Goal: Task Accomplishment & Management: Manage account settings

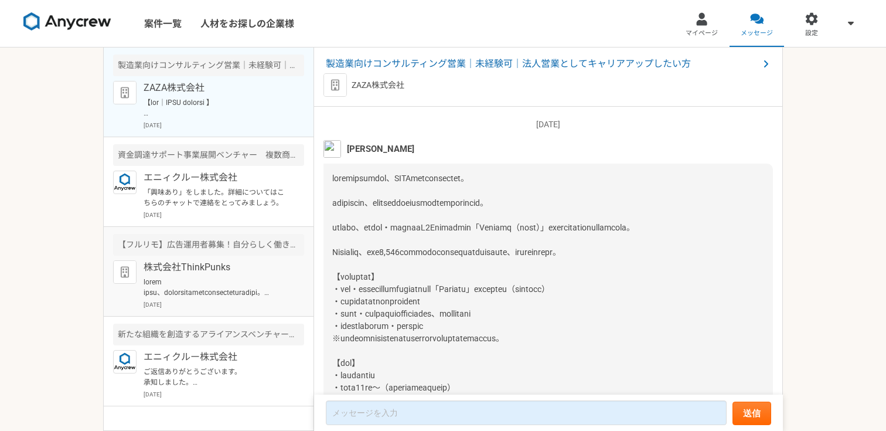
click at [261, 293] on p at bounding box center [216, 287] width 145 height 21
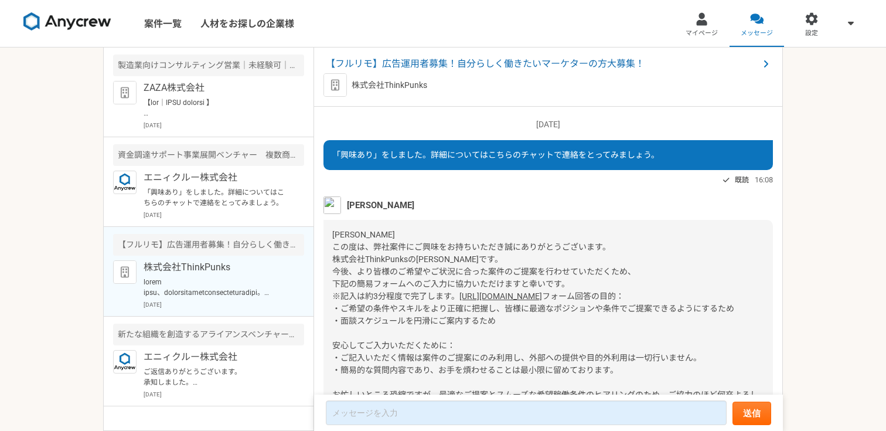
click at [110, 27] on img at bounding box center [67, 21] width 88 height 19
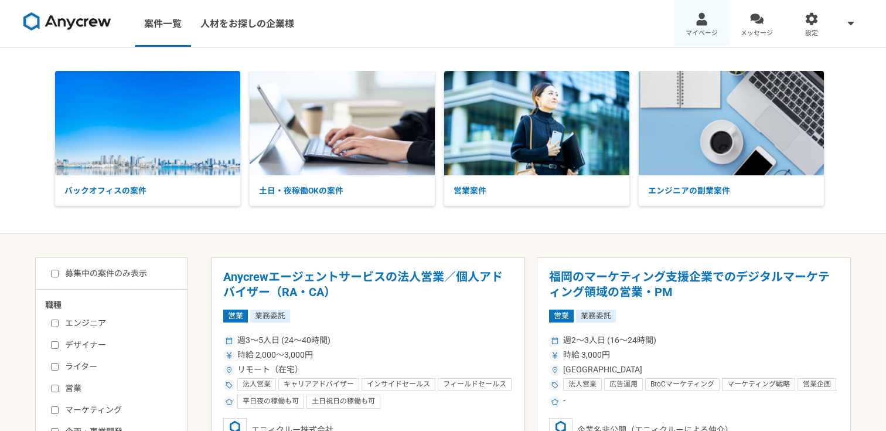
click at [717, 35] on span "マイページ" at bounding box center [701, 33] width 32 height 9
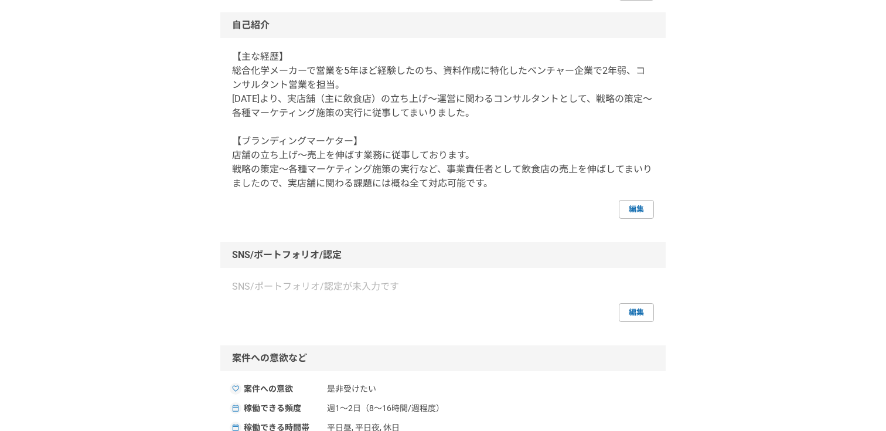
scroll to position [155, 0]
click at [632, 207] on link "編集" at bounding box center [636, 207] width 35 height 19
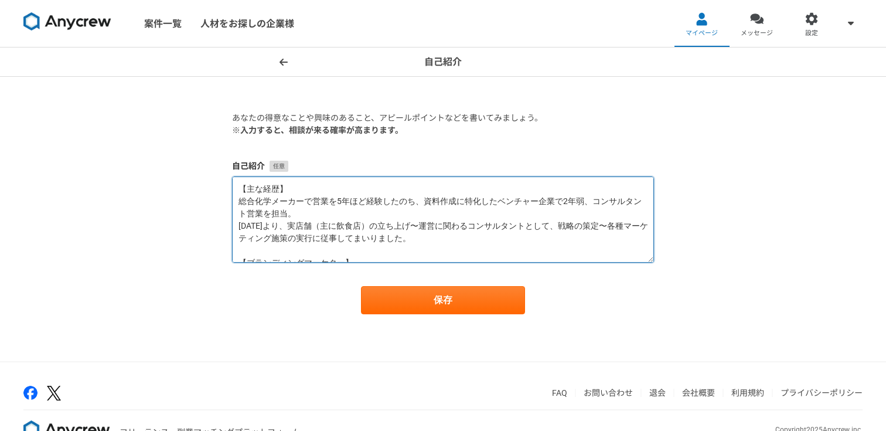
drag, startPoint x: 458, startPoint y: 254, endPoint x: 238, endPoint y: 166, distance: 236.9
click at [238, 166] on div "自己紹介 【主な経歴】 総合化学メーカーで営業を5年ほど経験したのち、資料作成に特化したベンチャー企業で2年弱、コンサルタント営業を担当。 [DATE]より、…" at bounding box center [443, 211] width 422 height 103
click at [305, 213] on textarea "【主な経歴】 総合化学メーカーで営業を5年ほど経験したのち、資料作成に特化したベンチャー企業で2年弱、コンサルタント営業を担当。 [DATE]より、実店舗（主…" at bounding box center [443, 219] width 422 height 86
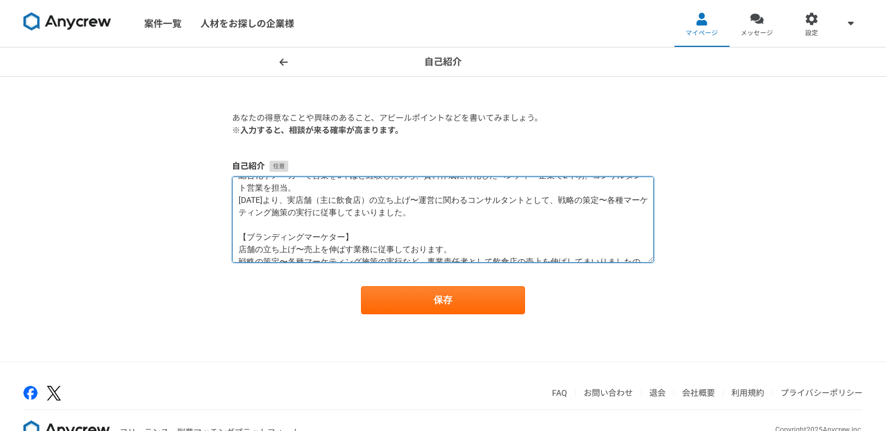
scroll to position [49, 0]
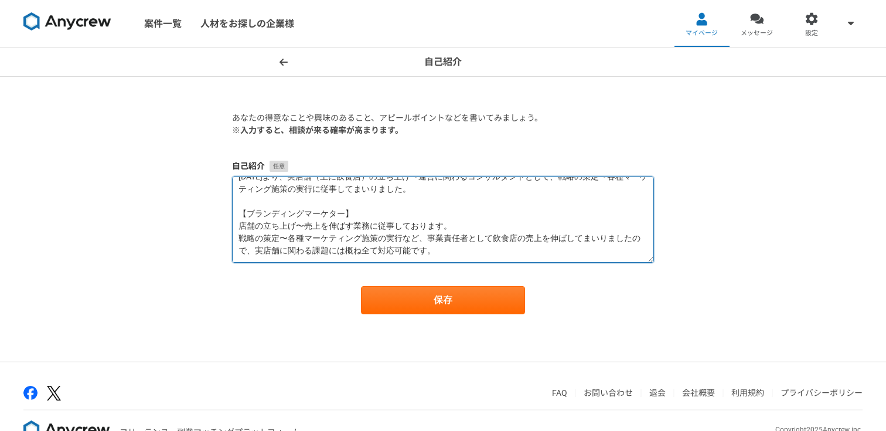
drag, startPoint x: 241, startPoint y: 227, endPoint x: 445, endPoint y: 260, distance: 206.0
click at [445, 260] on textarea "【主な経歴】 総合化学メーカーで営業を5年ほど経験したのち、資料作成に特化したベンチャー企業で2年弱、コンサルタント営業を担当。 [DATE]より、実店舗（主…" at bounding box center [443, 219] width 422 height 86
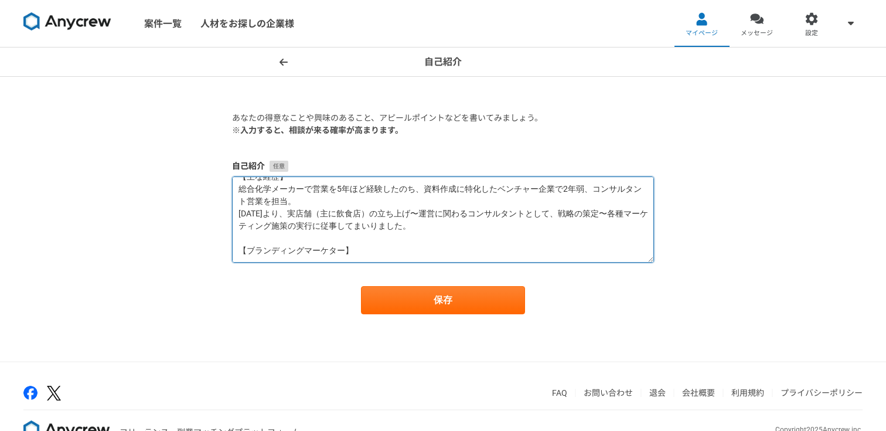
paste textarea "lorem「ips」dolor、「sita」consecteturadipiscingelit。 seddoe・temporinci、utlaboreetdo…"
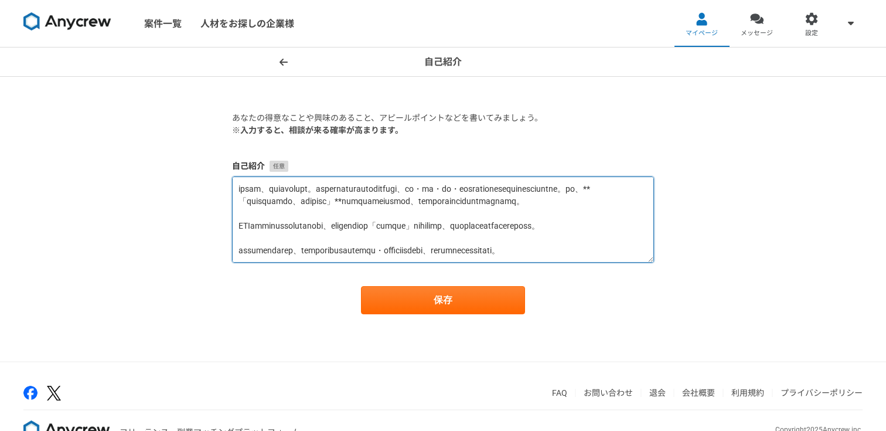
scroll to position [200, 0]
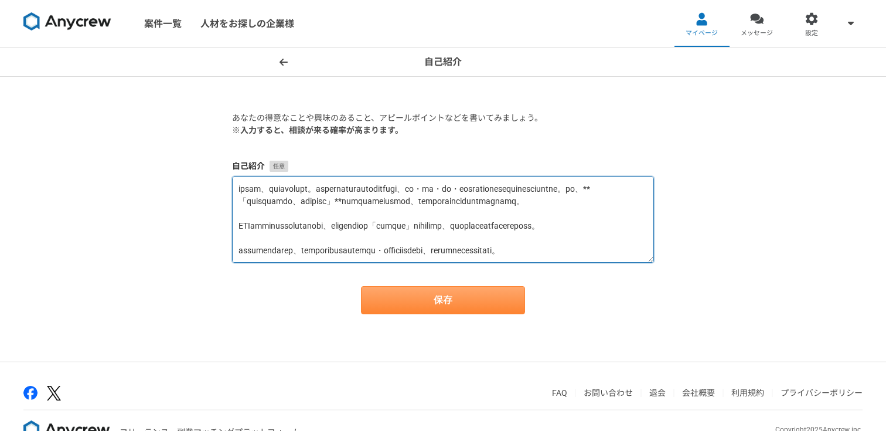
type textarea "【lore】 ipsumdolorsi5ametconse、adipiscingelitsed1do、eiusmodtempo。 0250i4utl、etd（…"
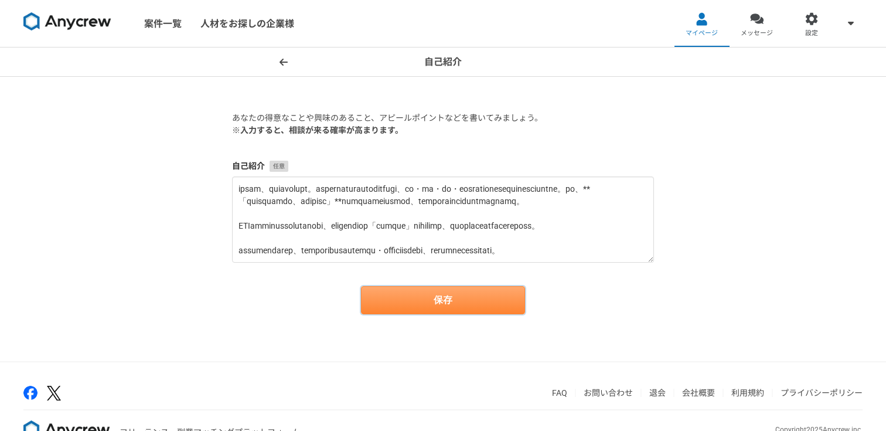
click at [462, 288] on button "保存" at bounding box center [443, 300] width 164 height 28
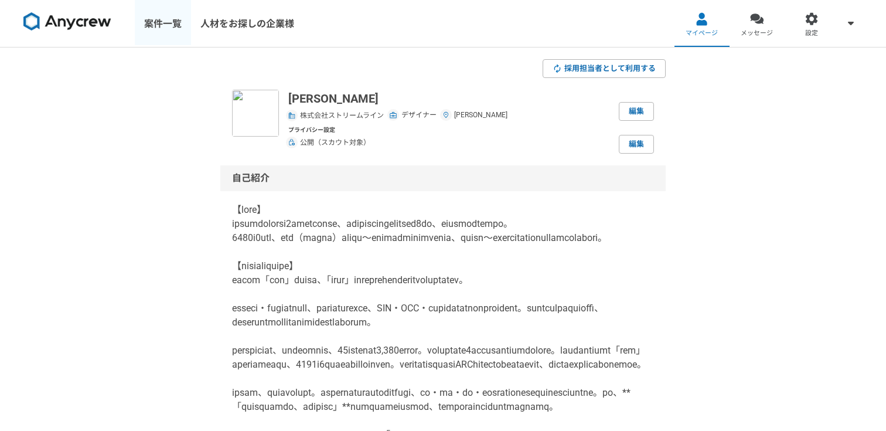
click at [163, 24] on link "案件一覧" at bounding box center [163, 23] width 56 height 47
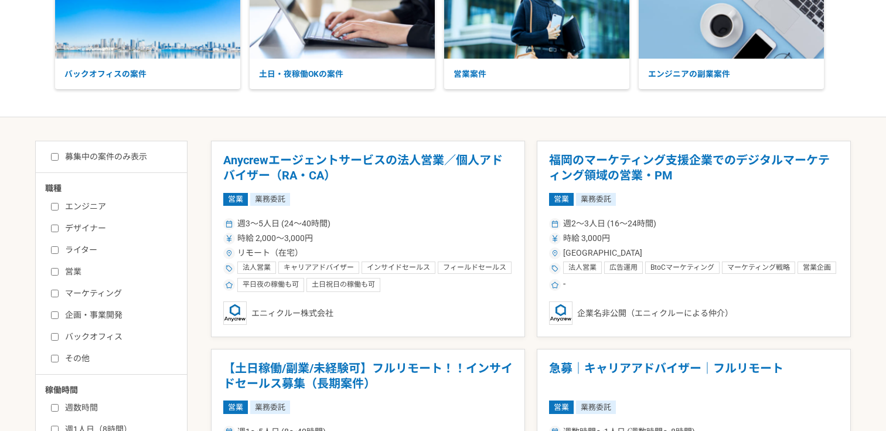
scroll to position [116, 0]
click at [107, 298] on label "マーケティング" at bounding box center [118, 294] width 135 height 12
click at [59, 298] on input "マーケティング" at bounding box center [55, 294] width 8 height 8
checkbox input "true"
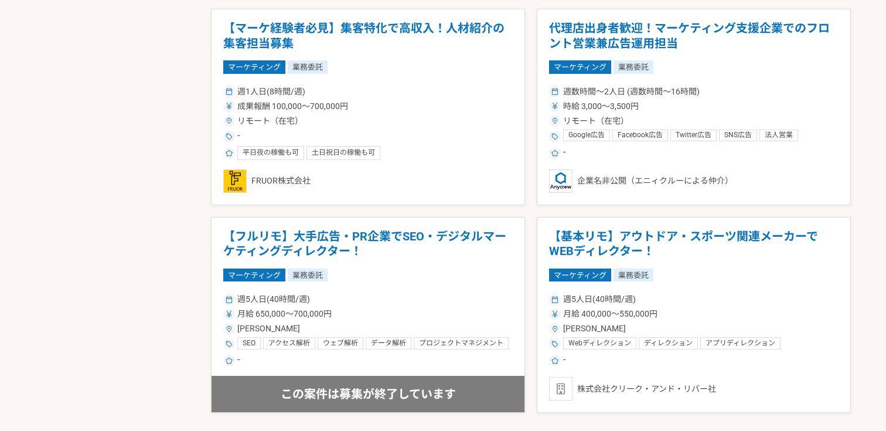
scroll to position [1913, 0]
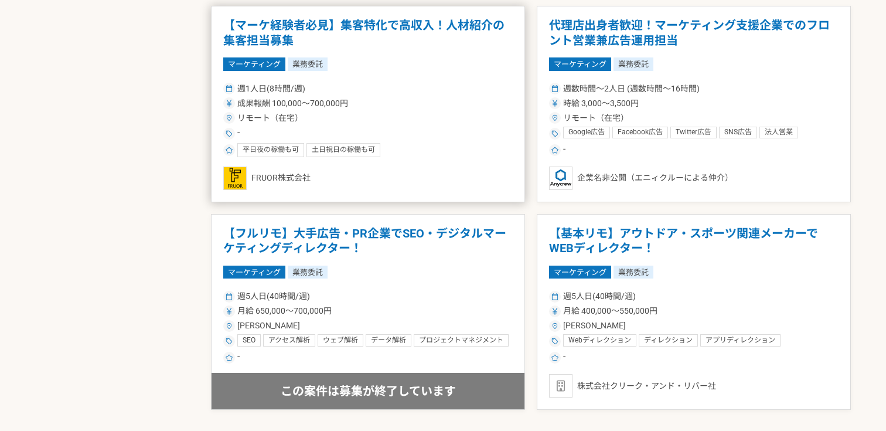
click at [351, 33] on h1 "【マーケ経験者必見】集客特化で高収入！人材紹介の集客担当募集" at bounding box center [367, 33] width 289 height 30
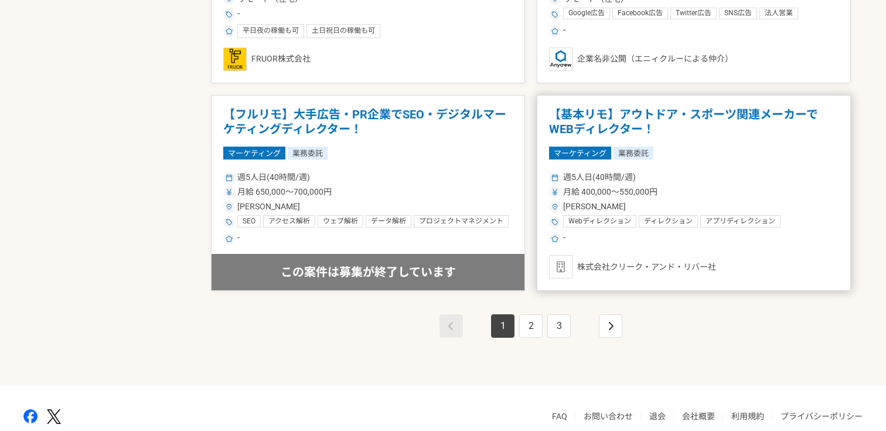
scroll to position [2063, 0]
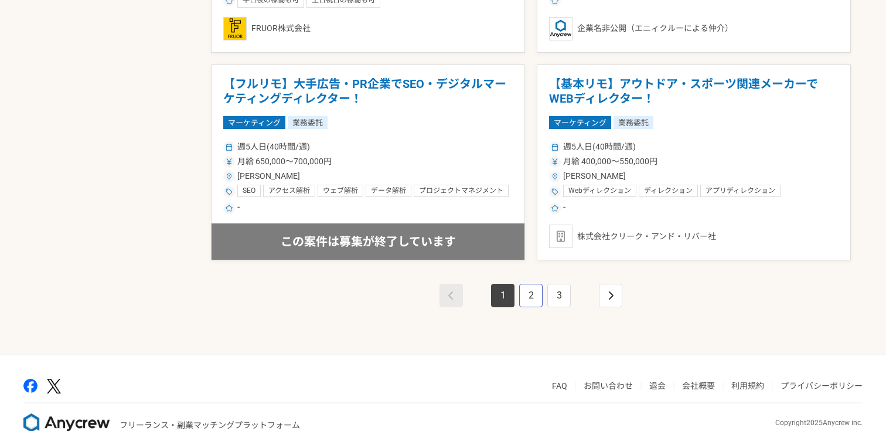
click at [532, 293] on link "2" at bounding box center [530, 295] width 23 height 23
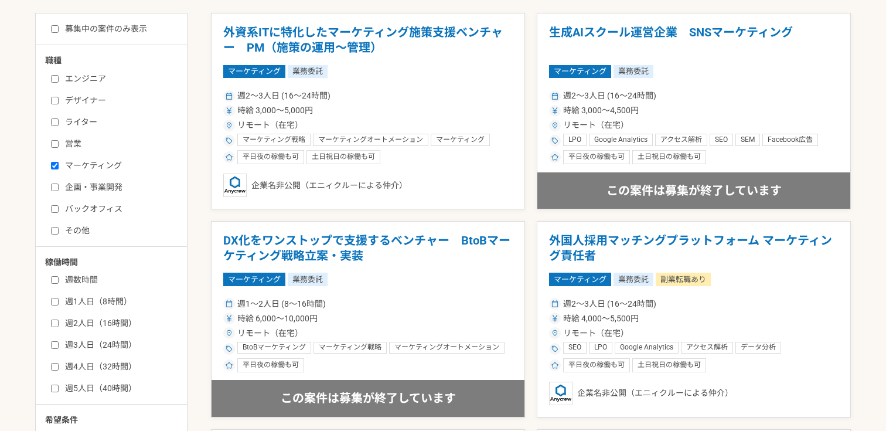
scroll to position [247, 0]
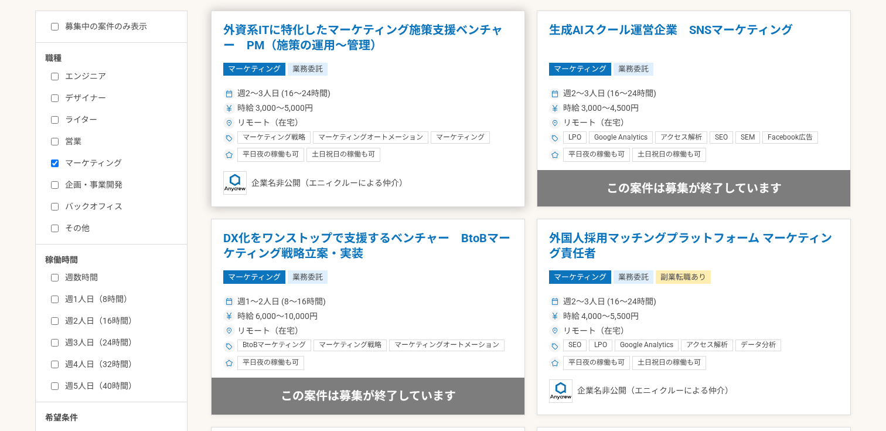
click at [402, 90] on div "週2〜3人日 (16〜24時間)" at bounding box center [367, 93] width 289 height 12
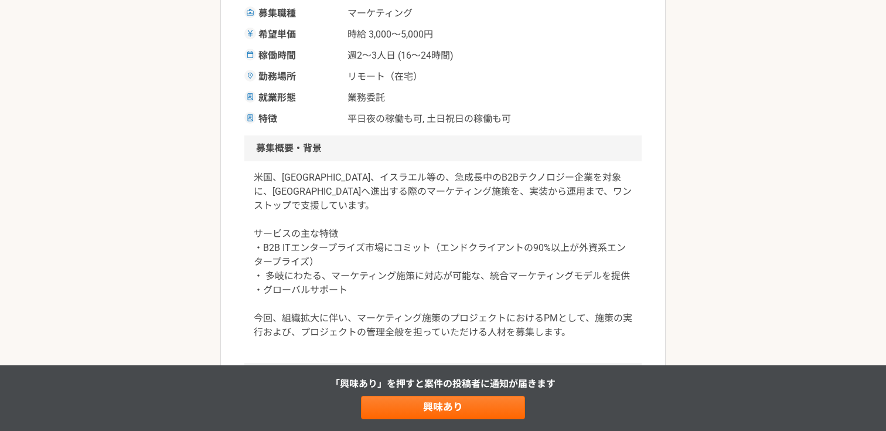
scroll to position [306, 0]
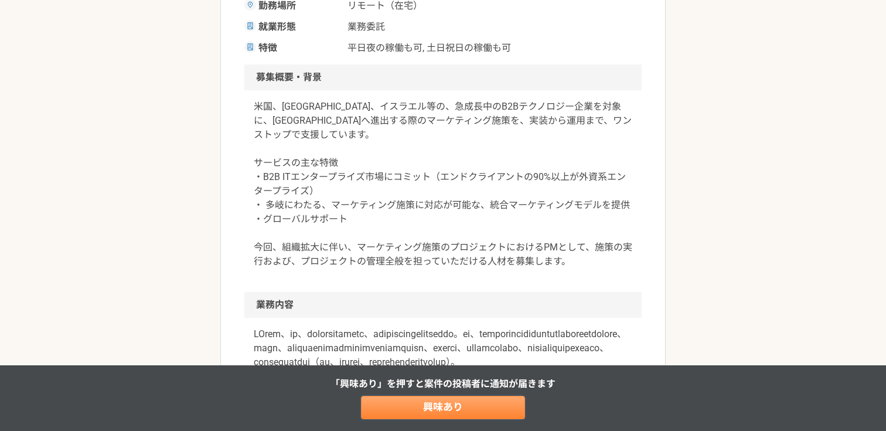
click at [405, 405] on link "興味あり" at bounding box center [443, 406] width 164 height 23
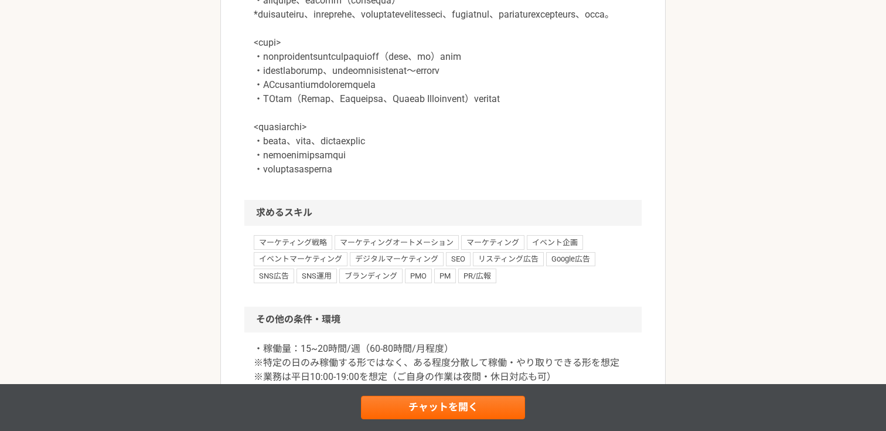
scroll to position [1160, 0]
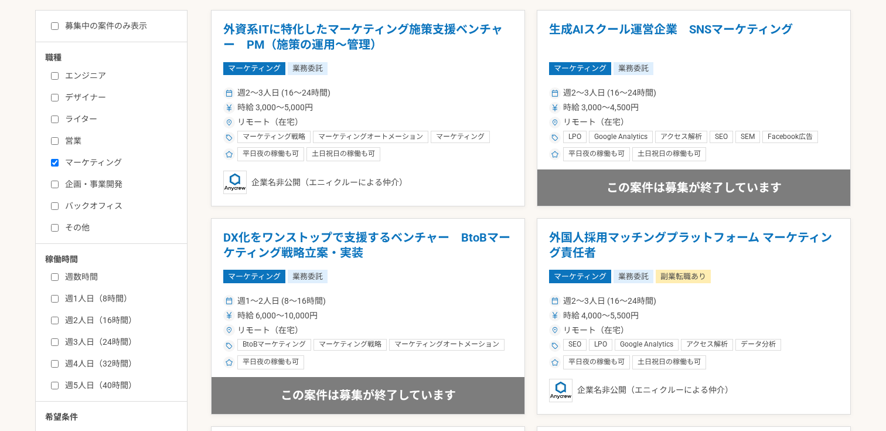
scroll to position [248, 0]
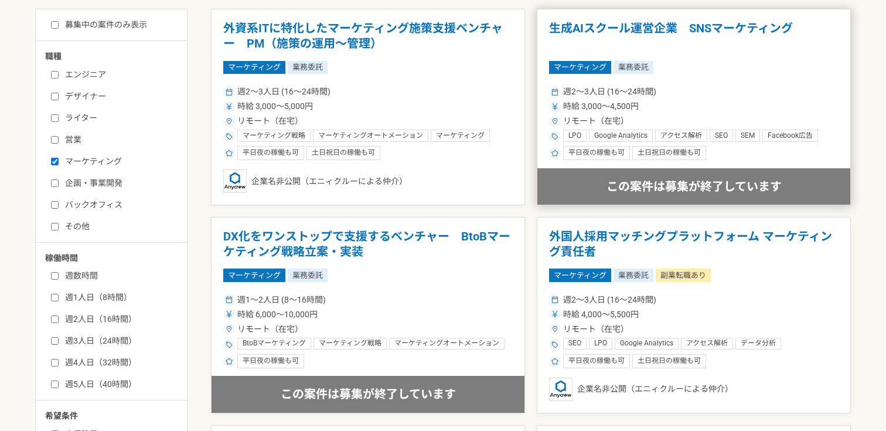
click at [773, 71] on div "マーケティング 業務委託" at bounding box center [693, 67] width 289 height 13
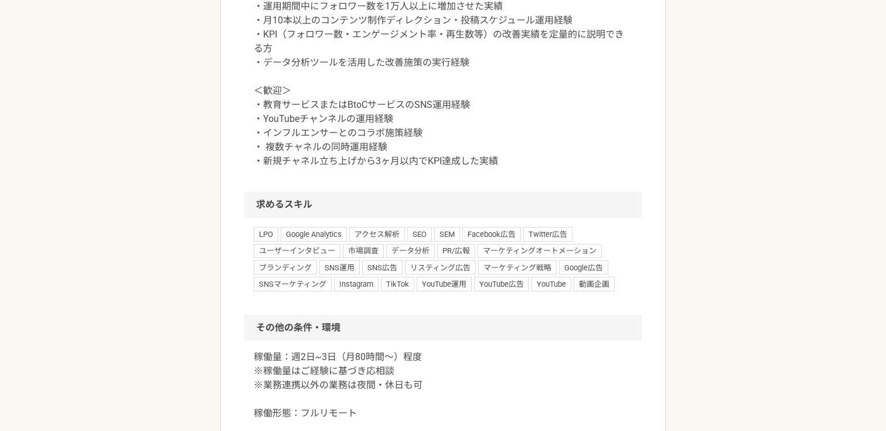
scroll to position [961, 0]
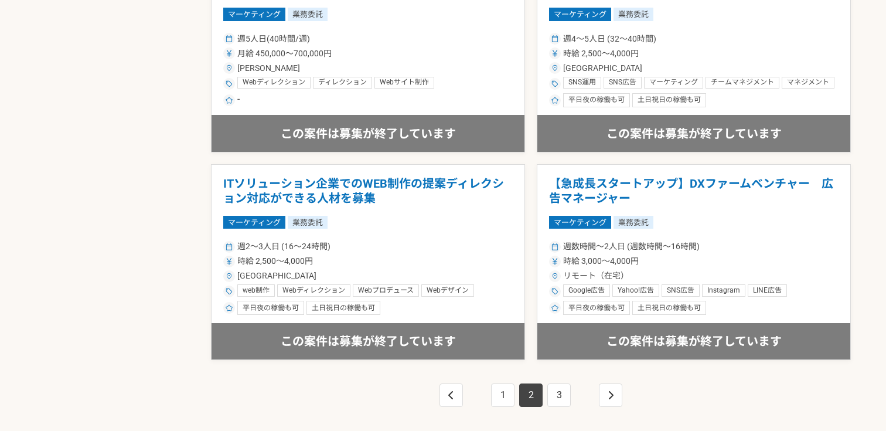
scroll to position [2088, 0]
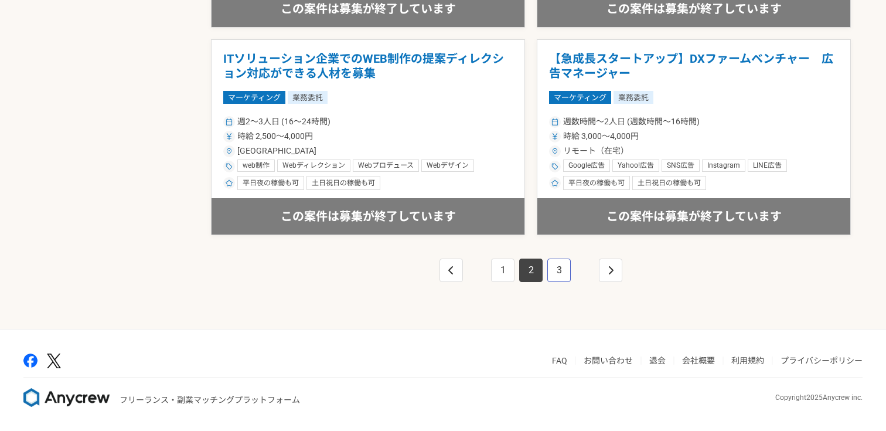
click at [568, 270] on link "3" at bounding box center [558, 269] width 23 height 23
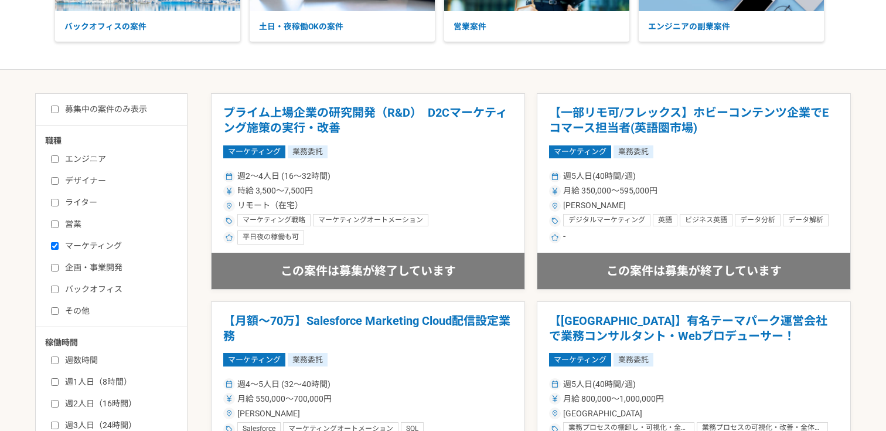
scroll to position [163, 0]
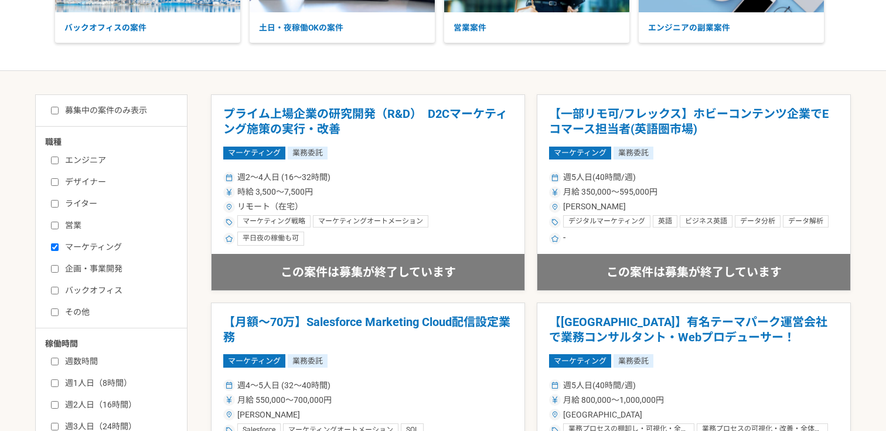
click at [79, 112] on label "募集中の案件のみ表示" at bounding box center [99, 110] width 96 height 12
click at [59, 112] on input "募集中の案件のみ表示" at bounding box center [55, 111] width 8 height 8
checkbox input "true"
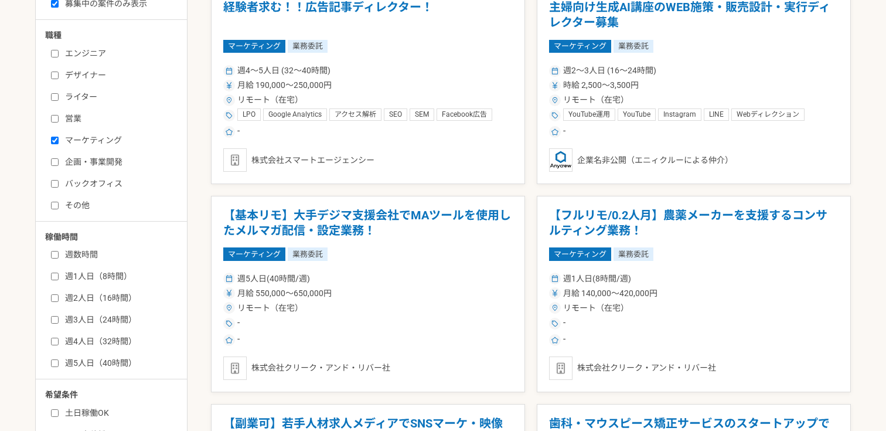
scroll to position [278, 0]
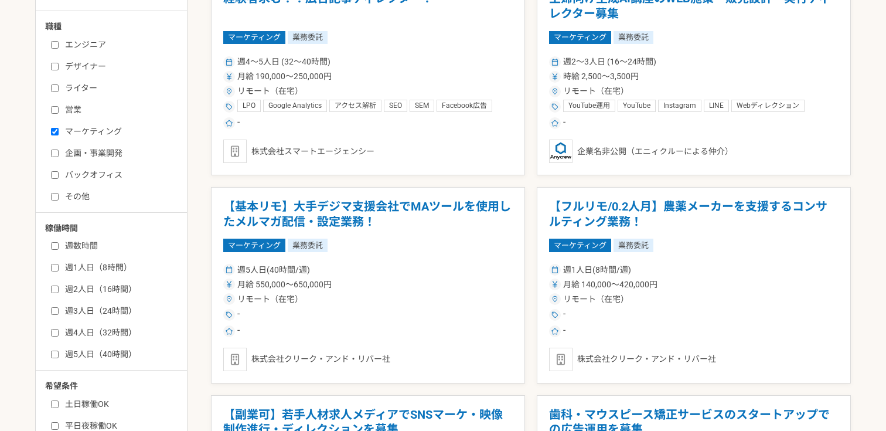
click at [74, 193] on label "その他" at bounding box center [118, 196] width 135 height 12
click at [59, 193] on input "その他" at bounding box center [55, 197] width 8 height 8
checkbox input "true"
click at [107, 134] on label "マーケティング" at bounding box center [118, 131] width 135 height 12
click at [59, 134] on input "マーケティング" at bounding box center [55, 132] width 8 height 8
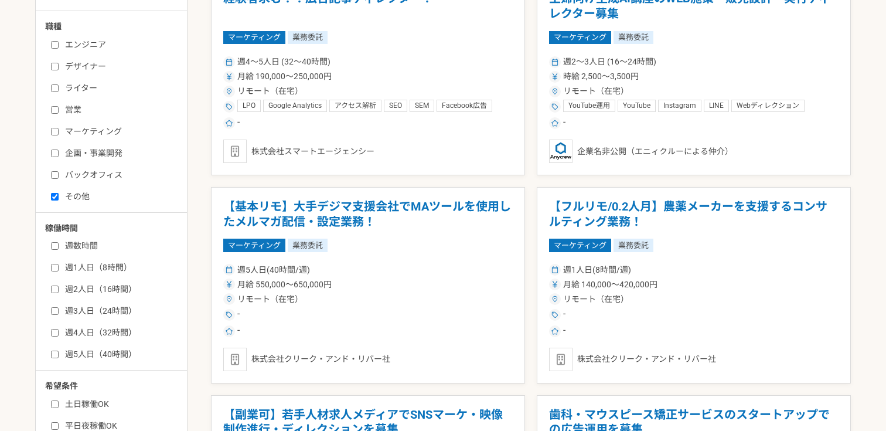
checkbox input "false"
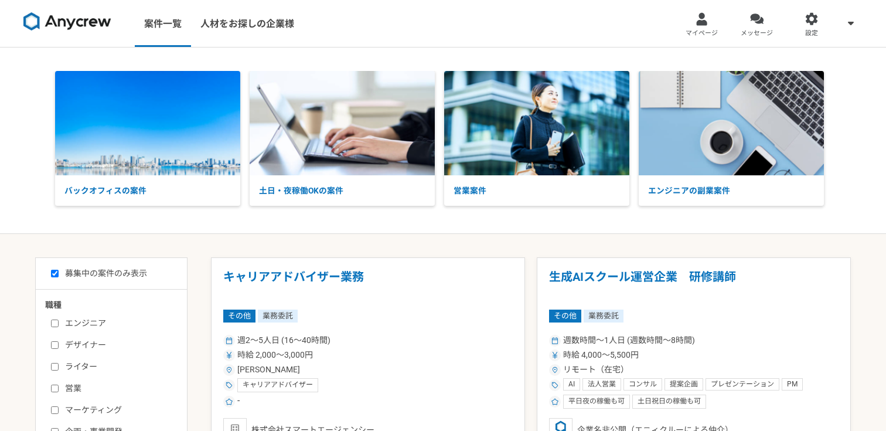
click at [81, 23] on img at bounding box center [67, 21] width 88 height 19
checkbox input "false"
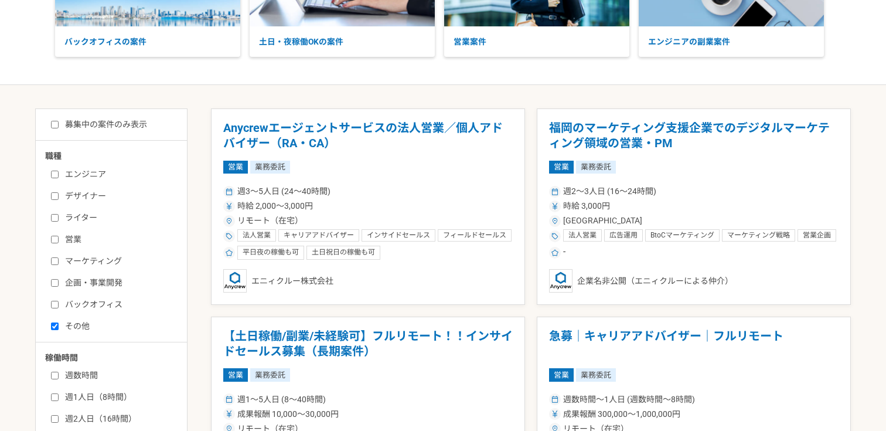
scroll to position [156, 0]
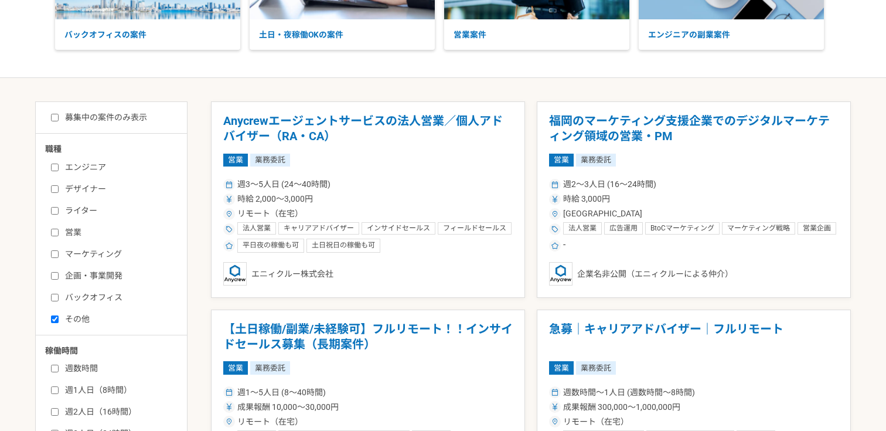
click at [90, 183] on label "デザイナー" at bounding box center [118, 189] width 135 height 12
click at [59, 185] on input "デザイナー" at bounding box center [55, 189] width 8 height 8
checkbox input "true"
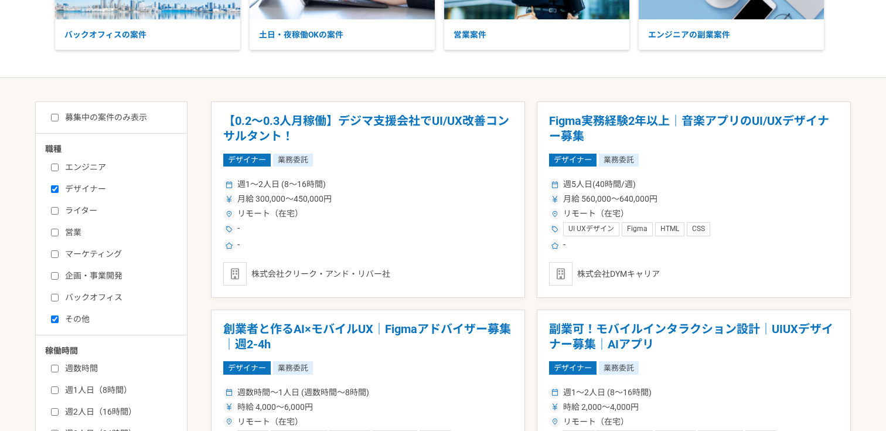
click at [57, 320] on input "その他" at bounding box center [55, 319] width 8 height 8
checkbox input "false"
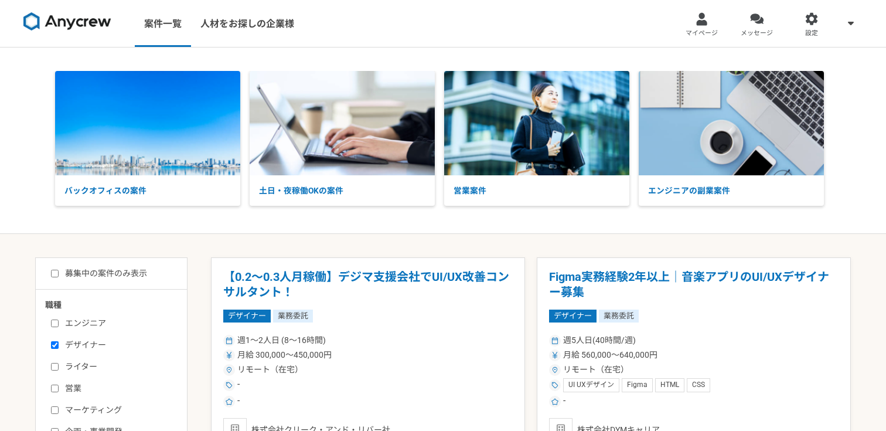
click at [62, 272] on label "募集中の案件のみ表示" at bounding box center [99, 273] width 96 height 12
click at [59, 272] on input "募集中の案件のみ表示" at bounding box center [55, 273] width 8 height 8
click at [105, 20] on img at bounding box center [67, 21] width 88 height 19
checkbox input "false"
